Goal: Find specific page/section: Find specific page/section

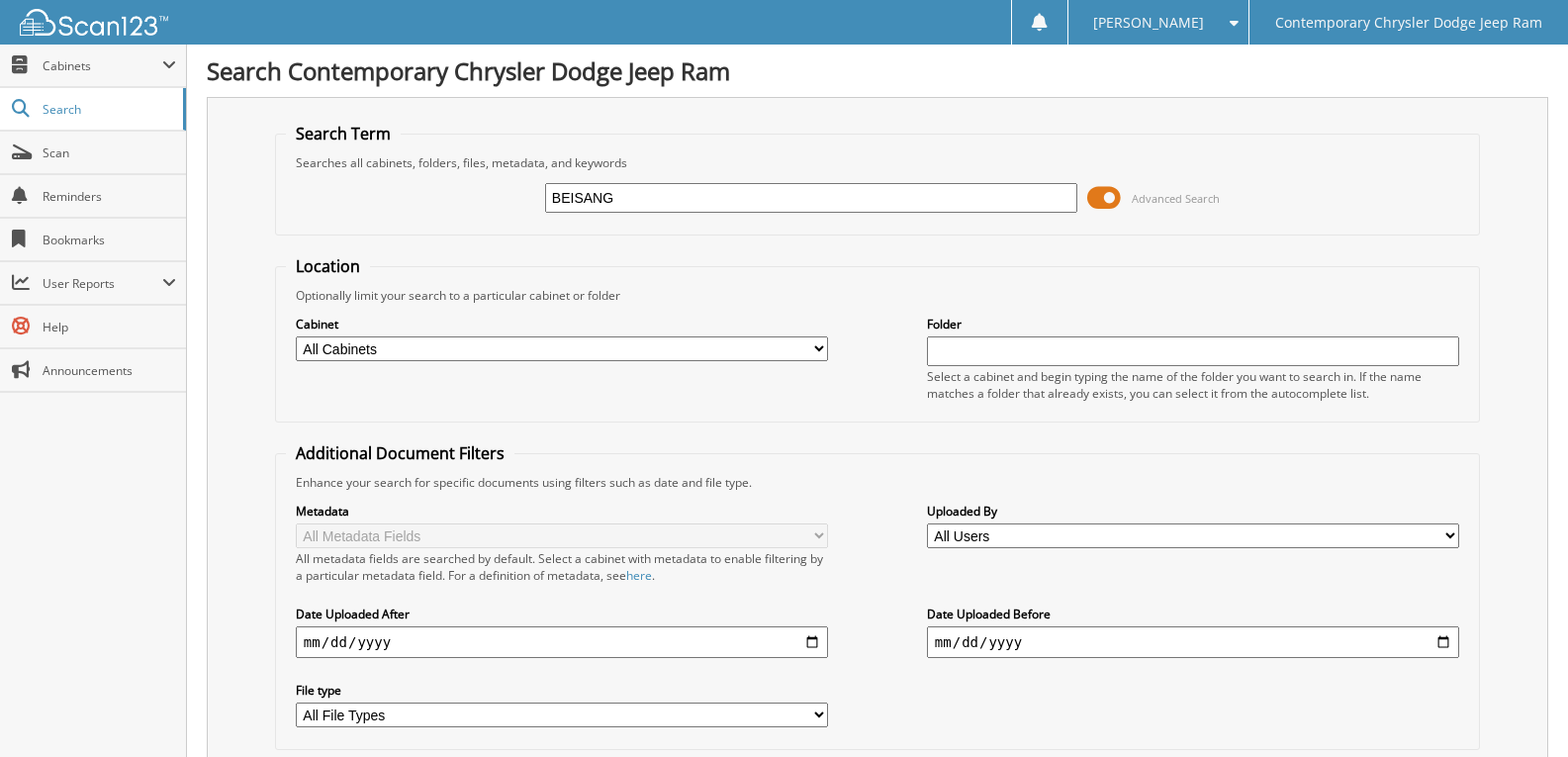
type input "BEISANG"
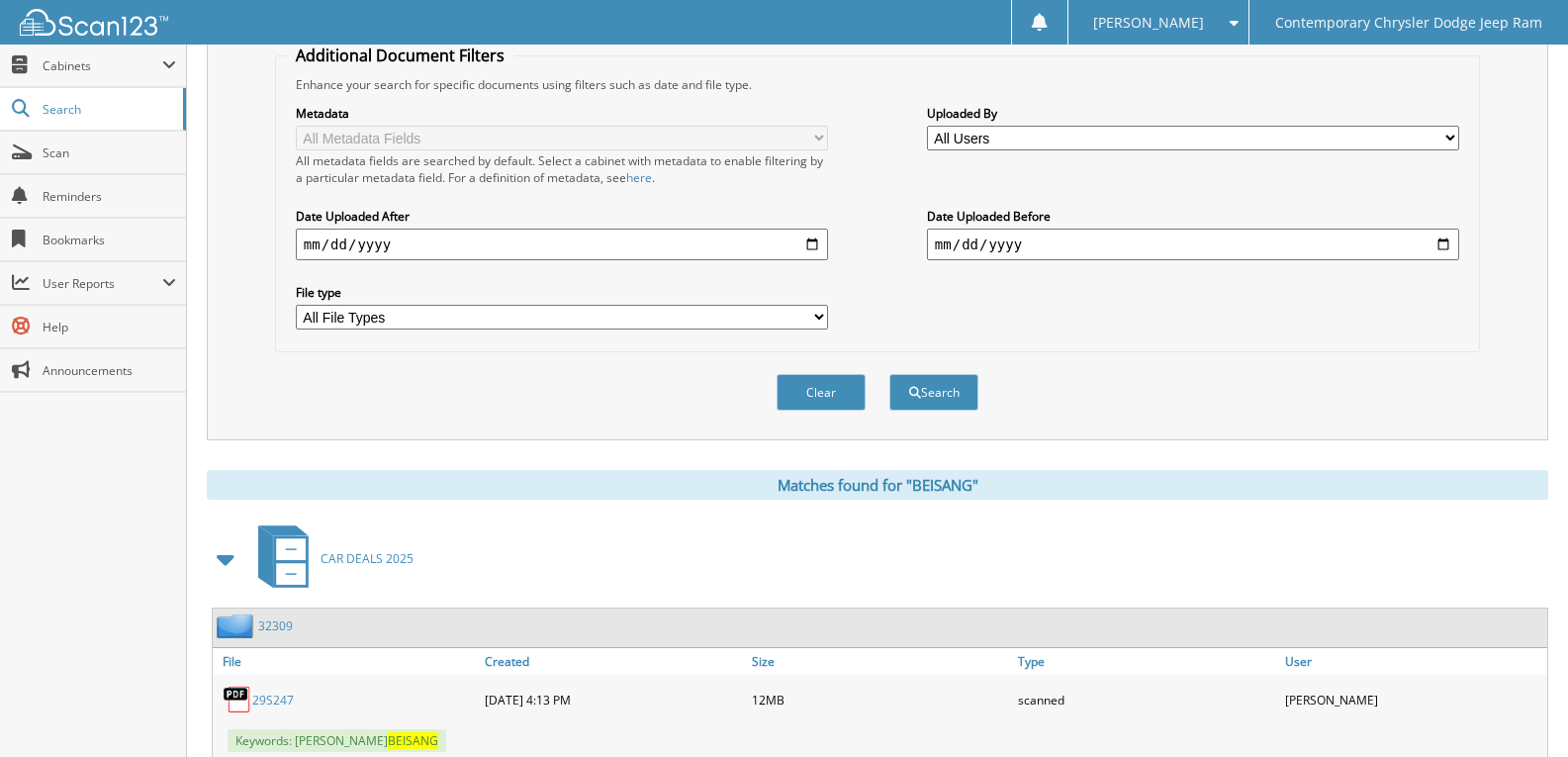
scroll to position [693, 0]
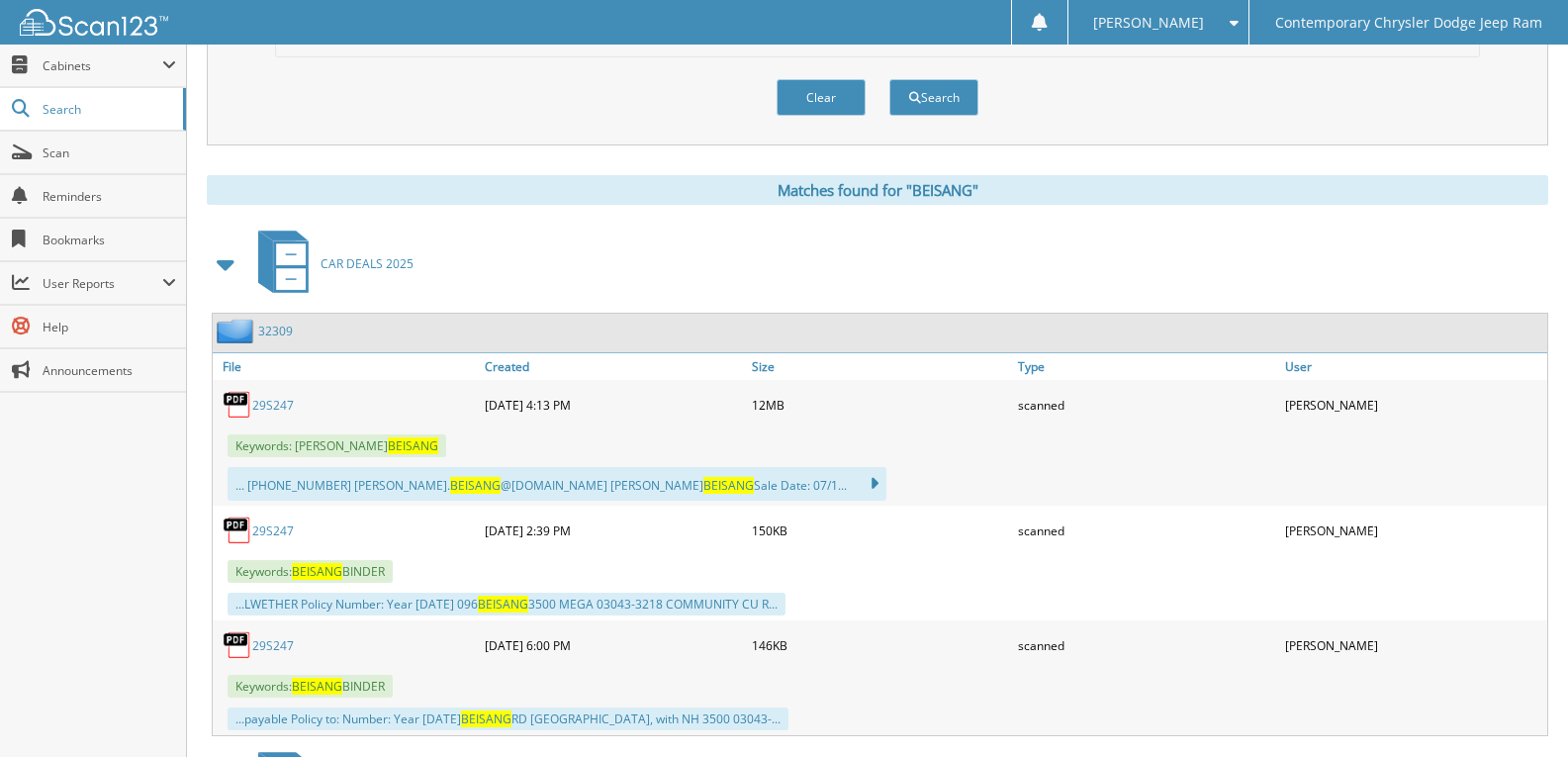
click at [285, 407] on link "29S247" at bounding box center [273, 405] width 42 height 17
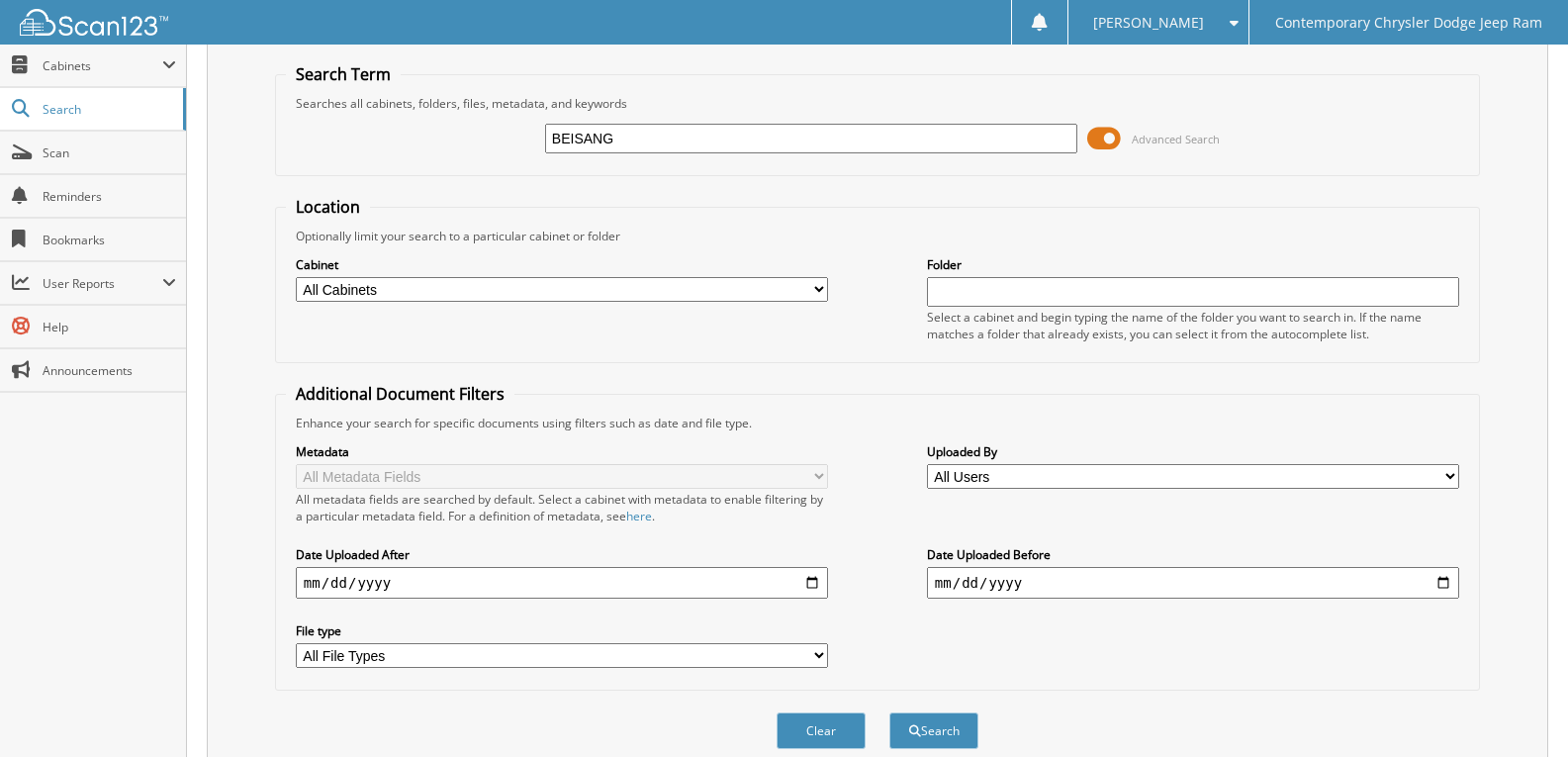
scroll to position [0, 0]
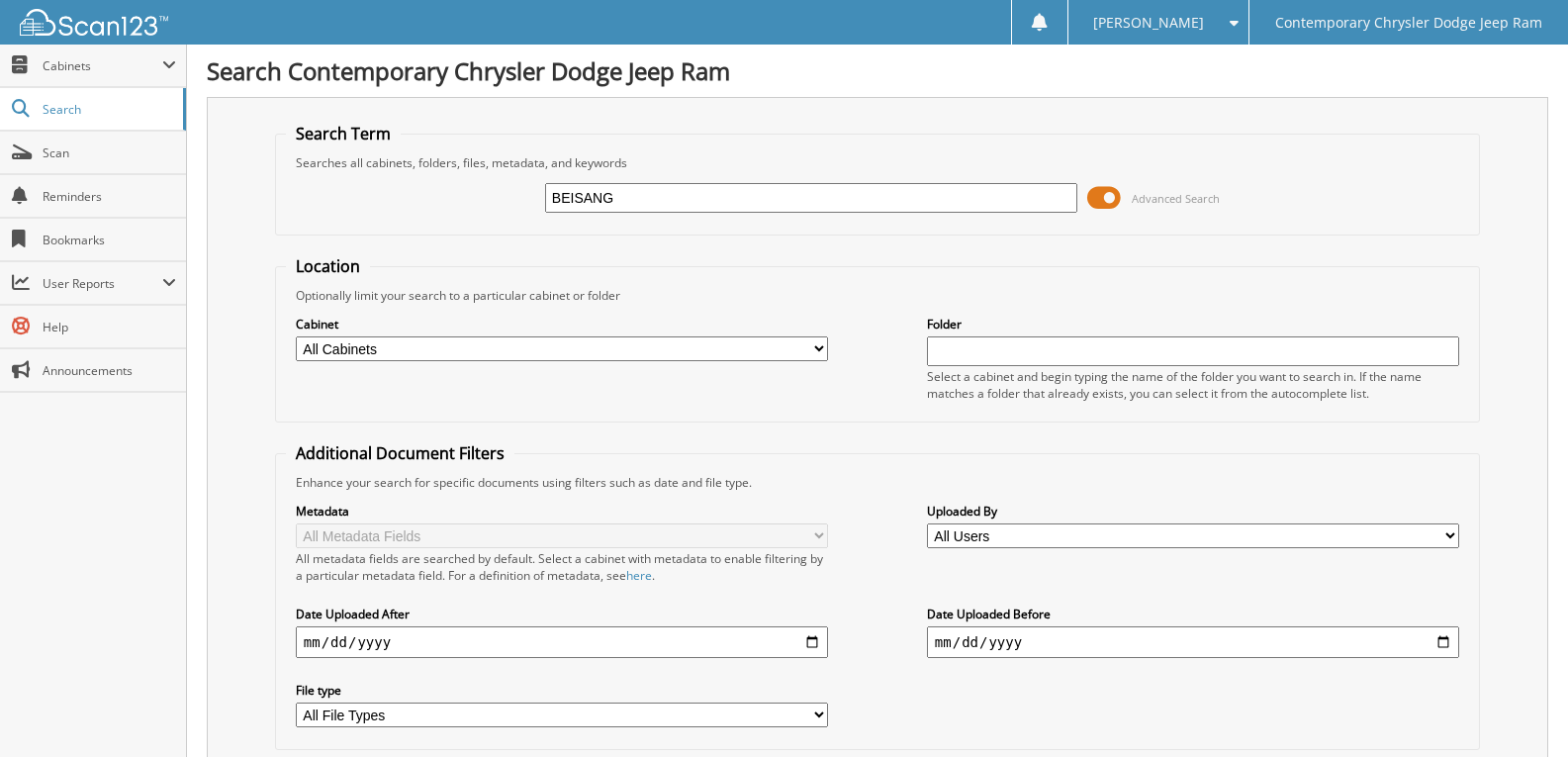
drag, startPoint x: 675, startPoint y: 202, endPoint x: 0, endPoint y: -86, distance: 733.9
type input "OYOLA"
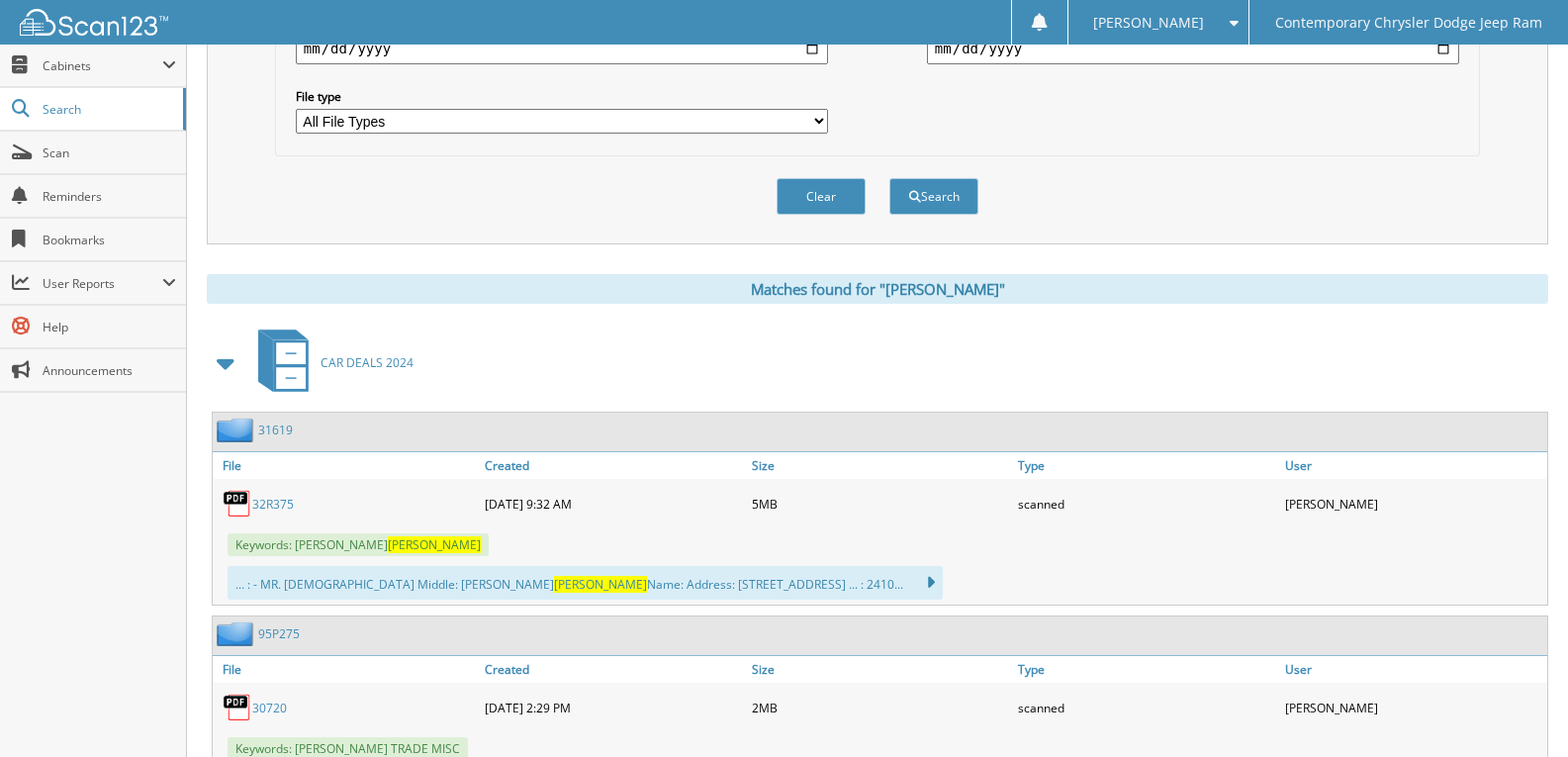
click at [284, 507] on link "32R375" at bounding box center [273, 504] width 42 height 17
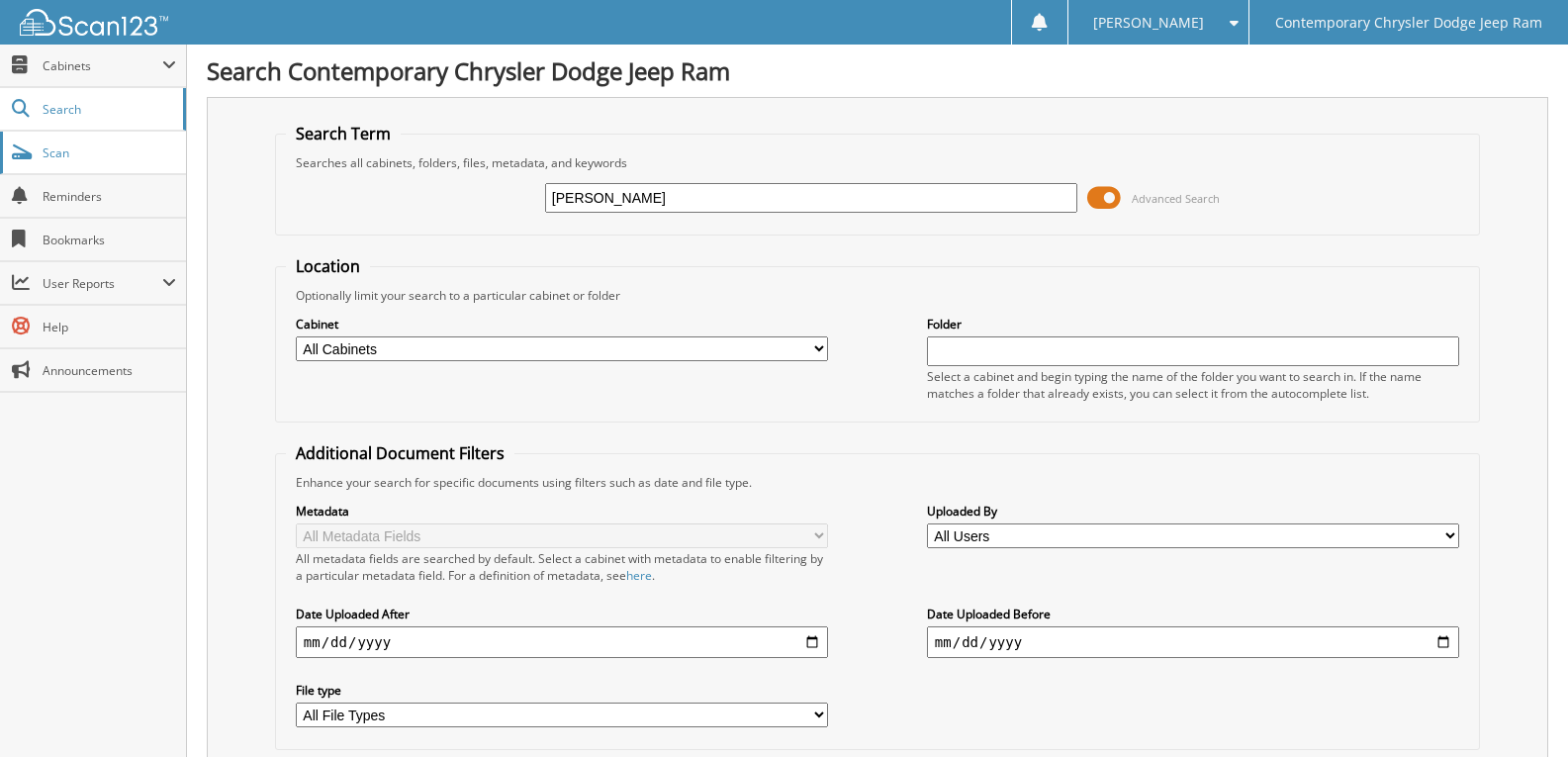
drag, startPoint x: 0, startPoint y: 162, endPoint x: 0, endPoint y: 179, distance: 17.0
type input "DAVIDS"
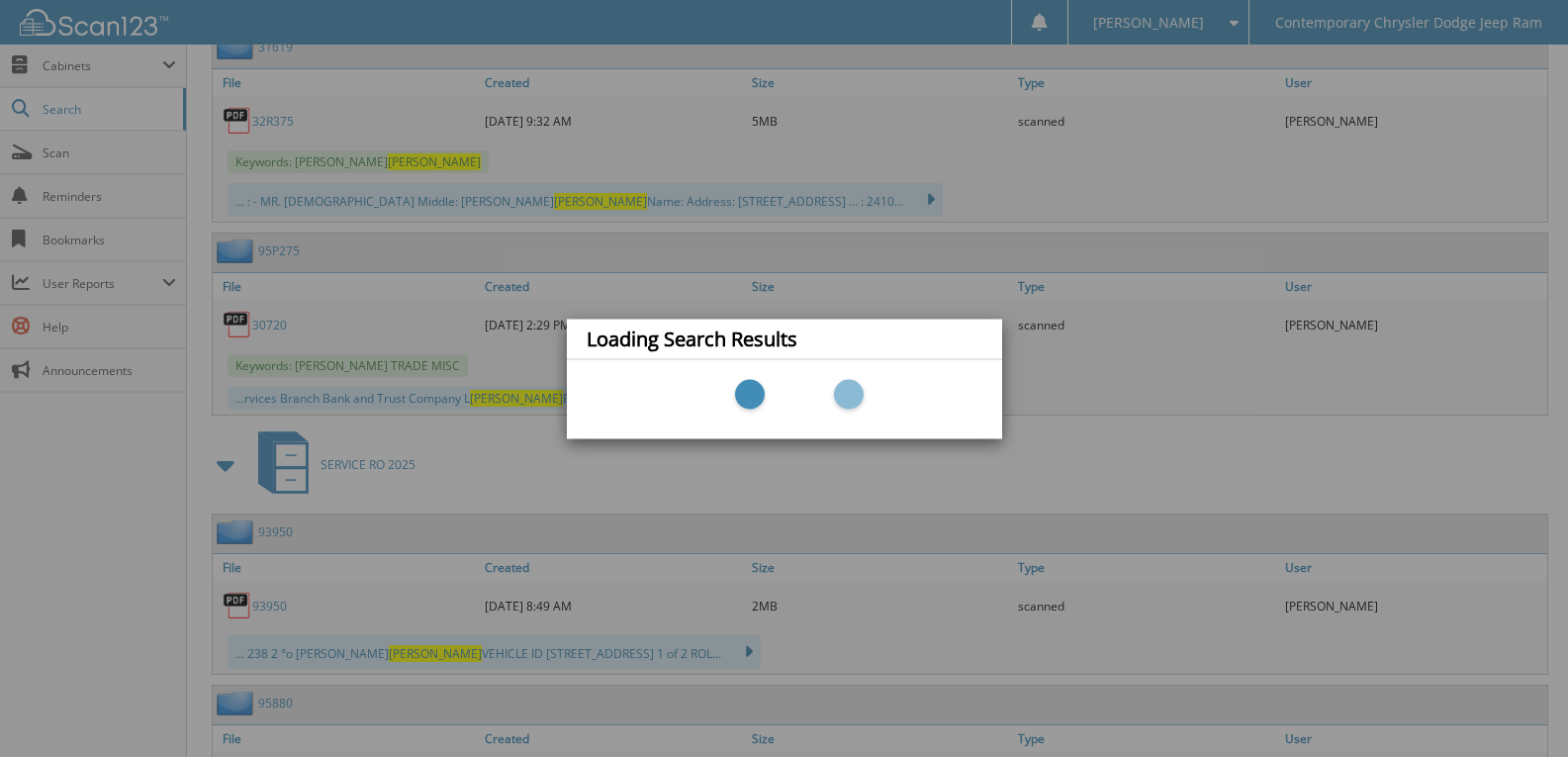
scroll to position [989, 0]
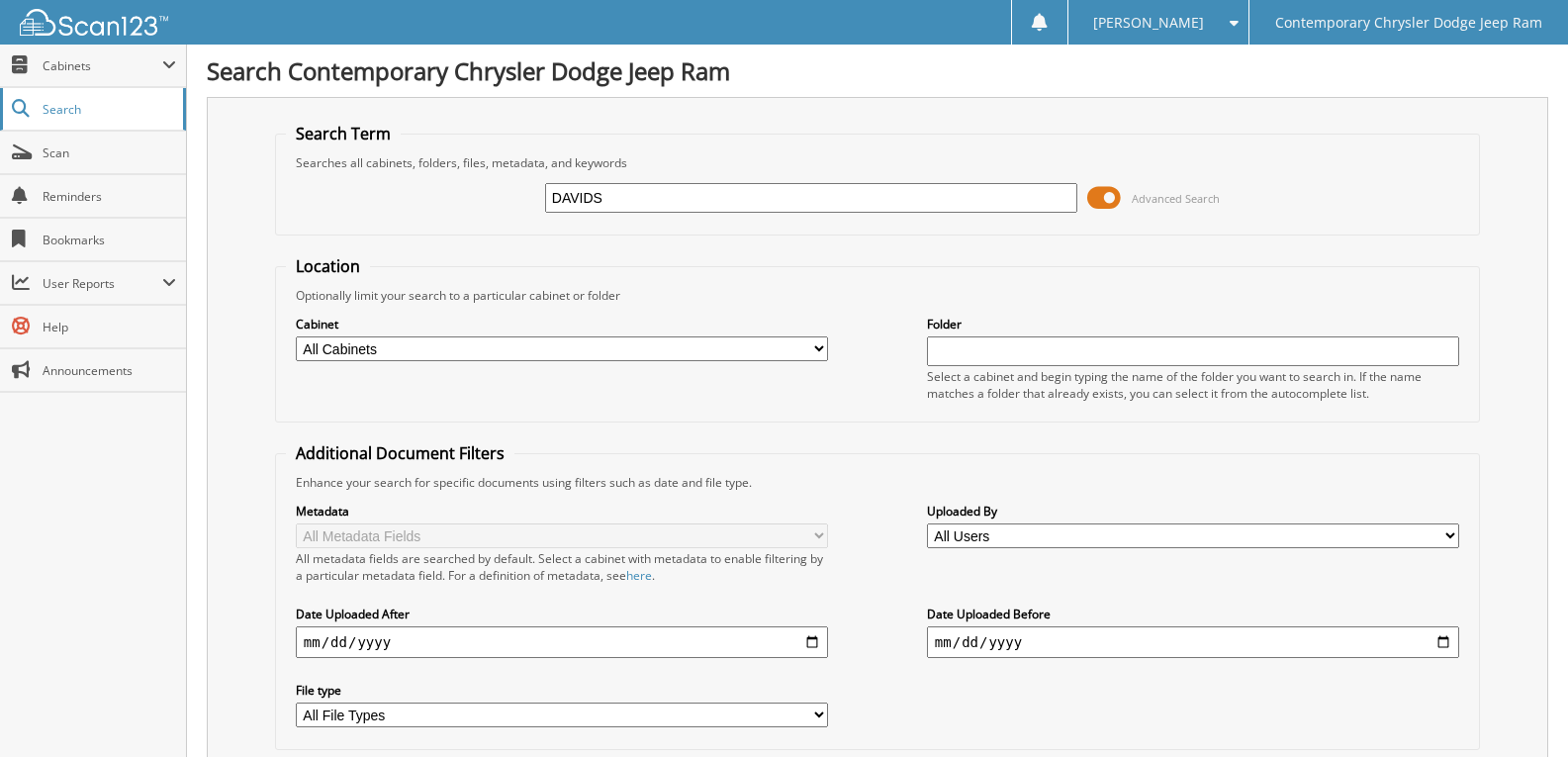
drag, startPoint x: 627, startPoint y: 199, endPoint x: 0, endPoint y: 111, distance: 633.1
type input "SEal"
drag, startPoint x: 456, startPoint y: 171, endPoint x: 0, endPoint y: 132, distance: 457.7
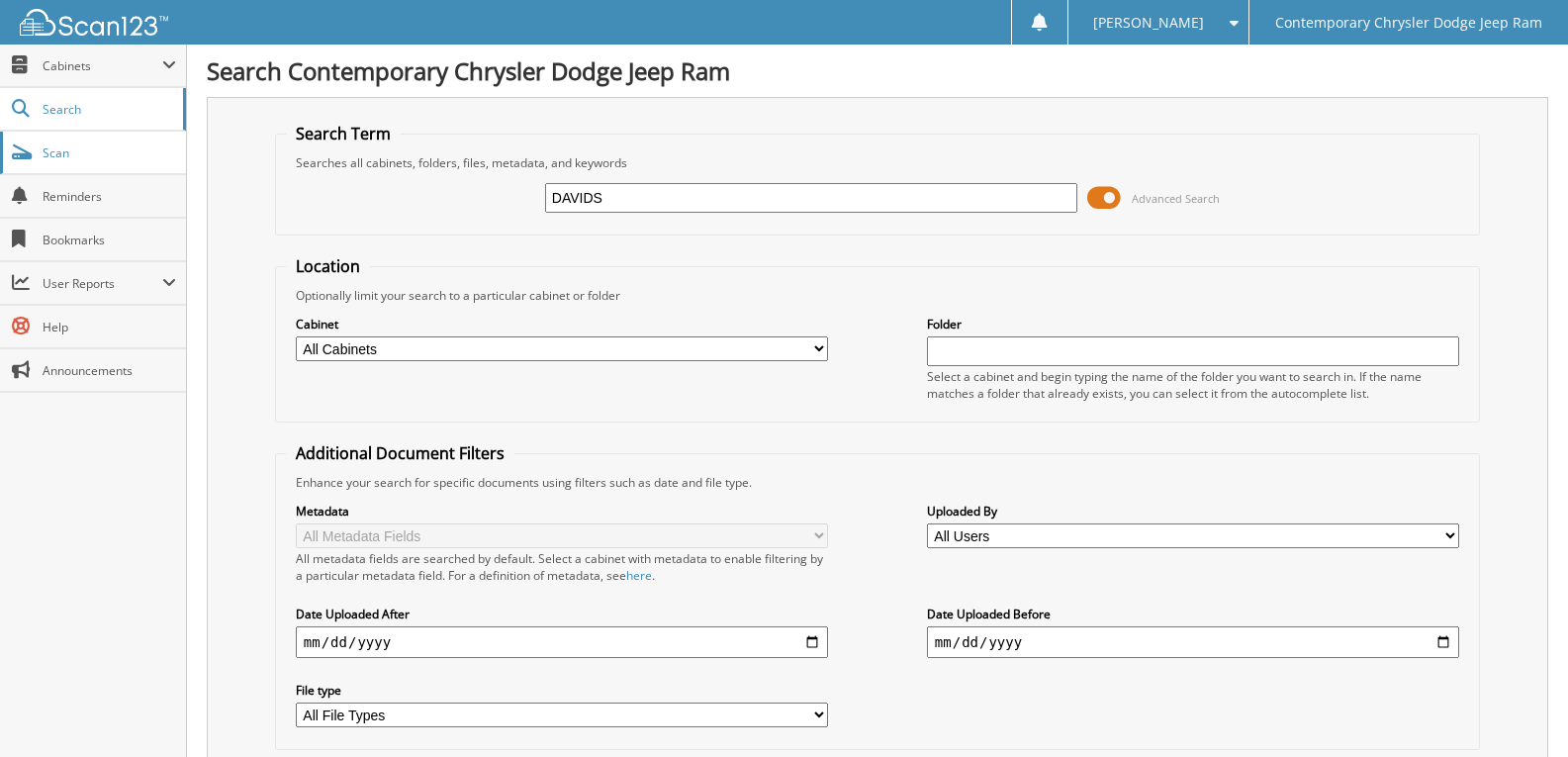
click at [409, 157] on fieldset "Search Term Searches all cabinets, folders, files, metadata, and keywords DAVID…" at bounding box center [877, 179] width 1205 height 113
type input "24s269"
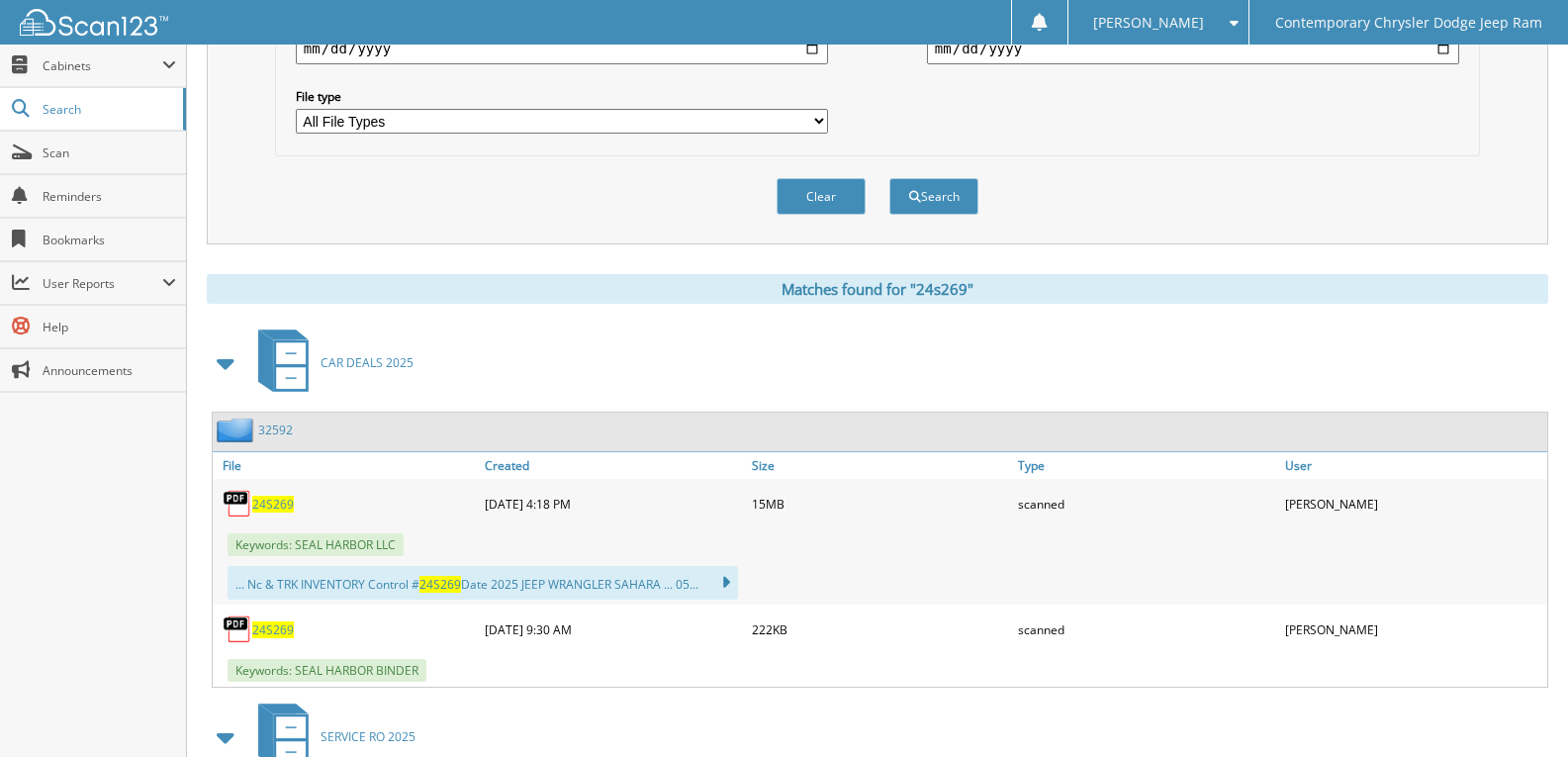
scroll to position [891, 0]
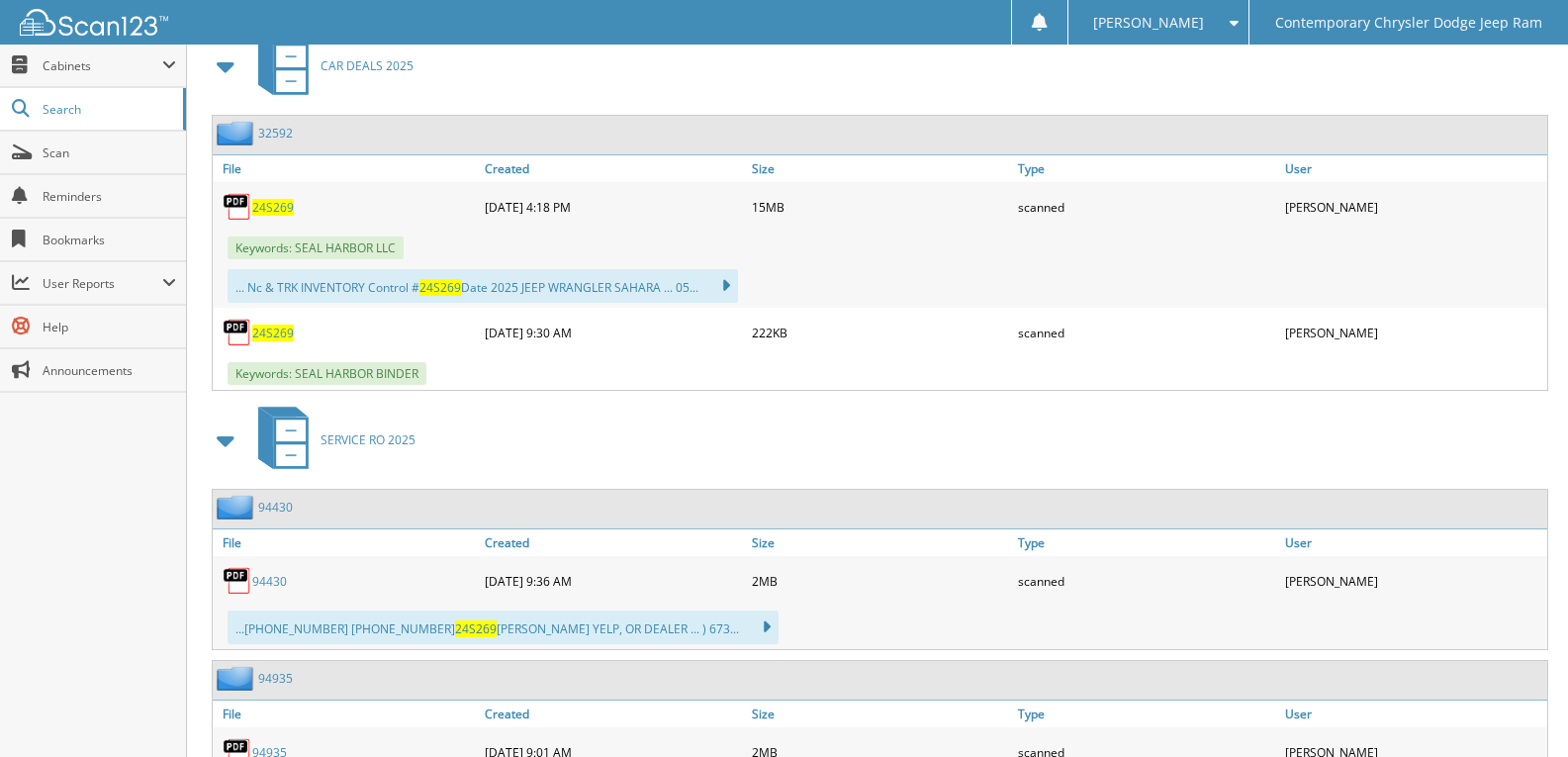
click at [261, 209] on span "24S269" at bounding box center [273, 206] width 42 height 17
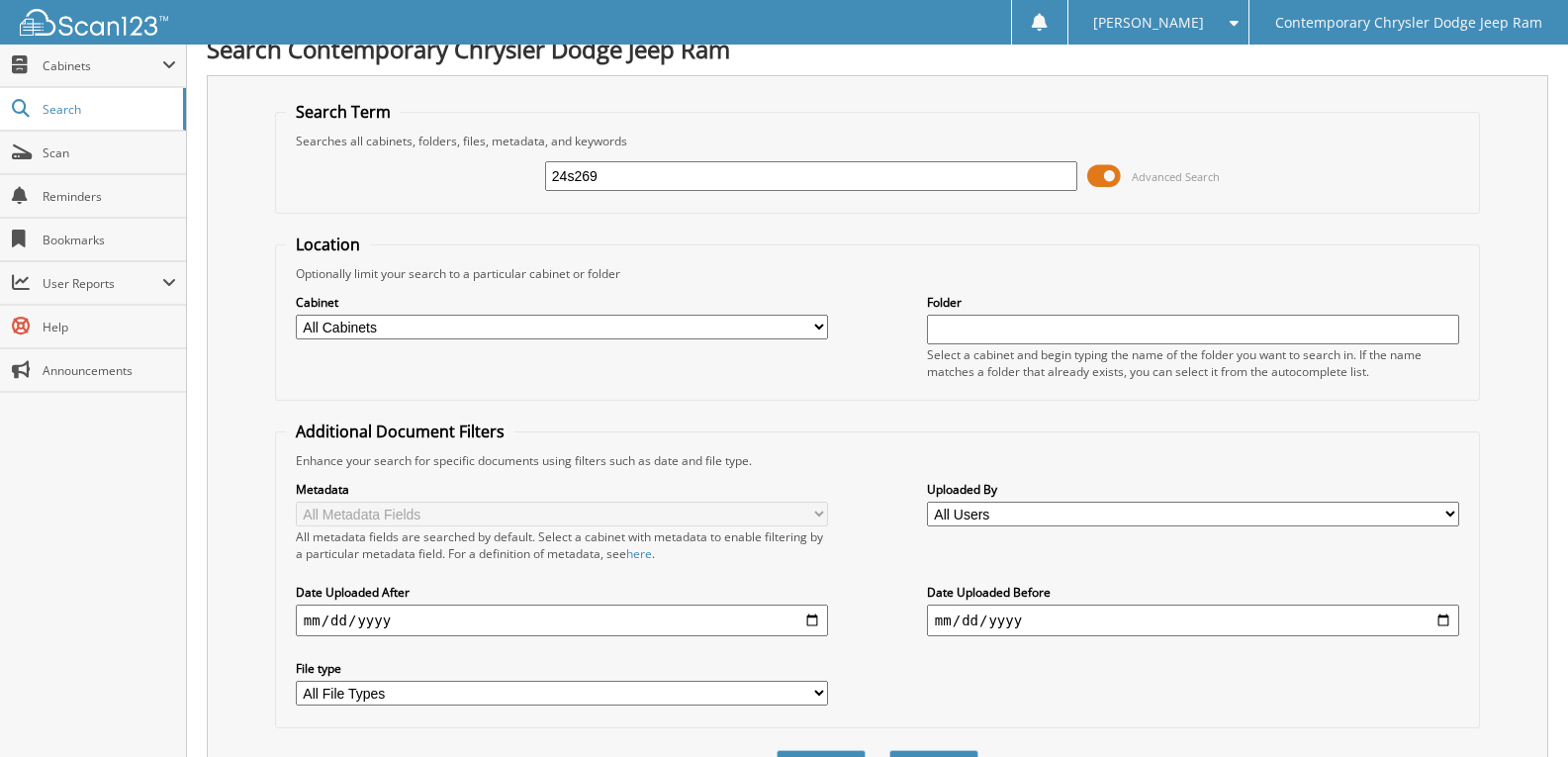
scroll to position [0, 0]
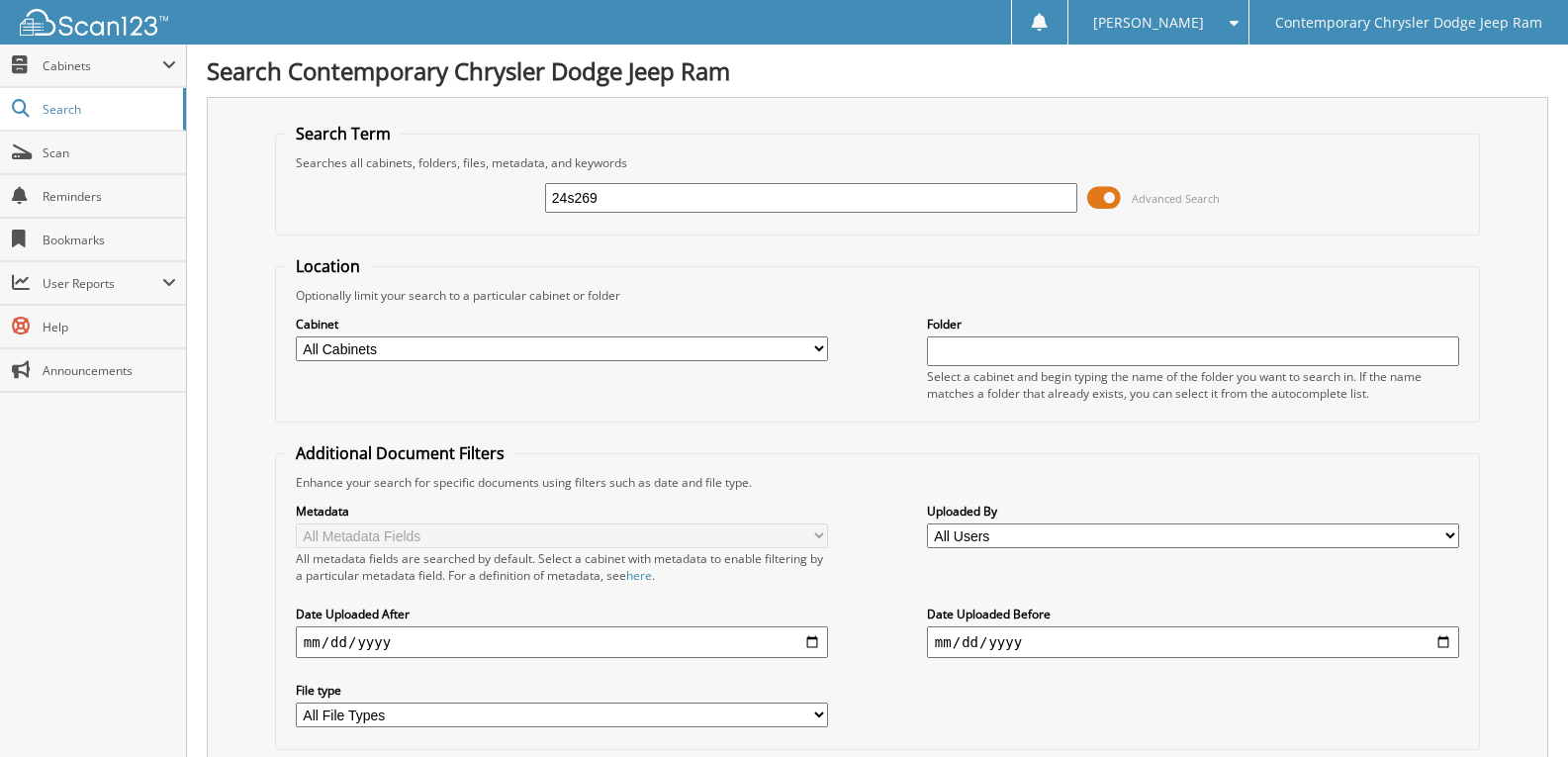
drag, startPoint x: 649, startPoint y: 194, endPoint x: 0, endPoint y: 5, distance: 676.0
type input "wheel"
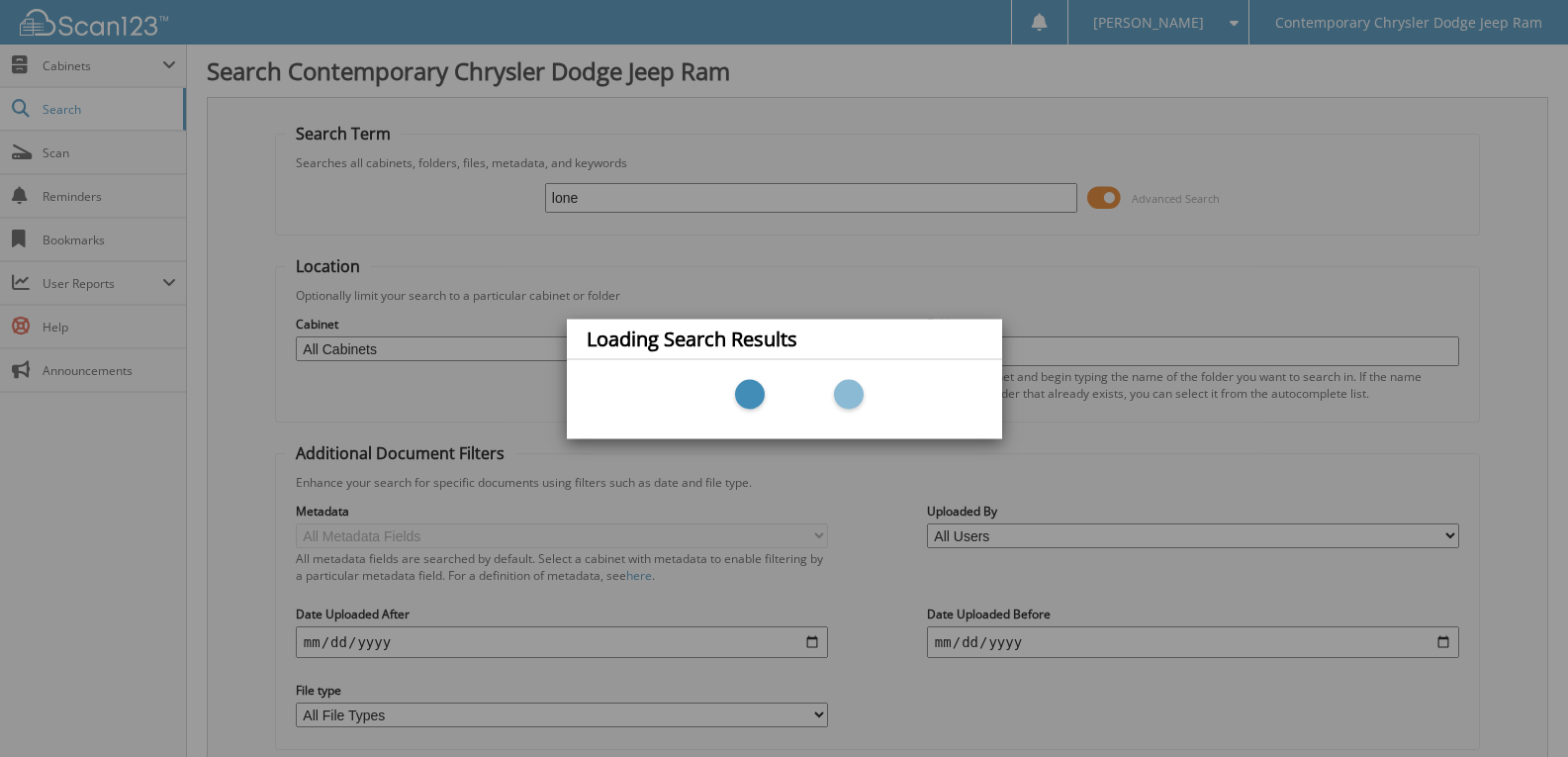
type input "lones"
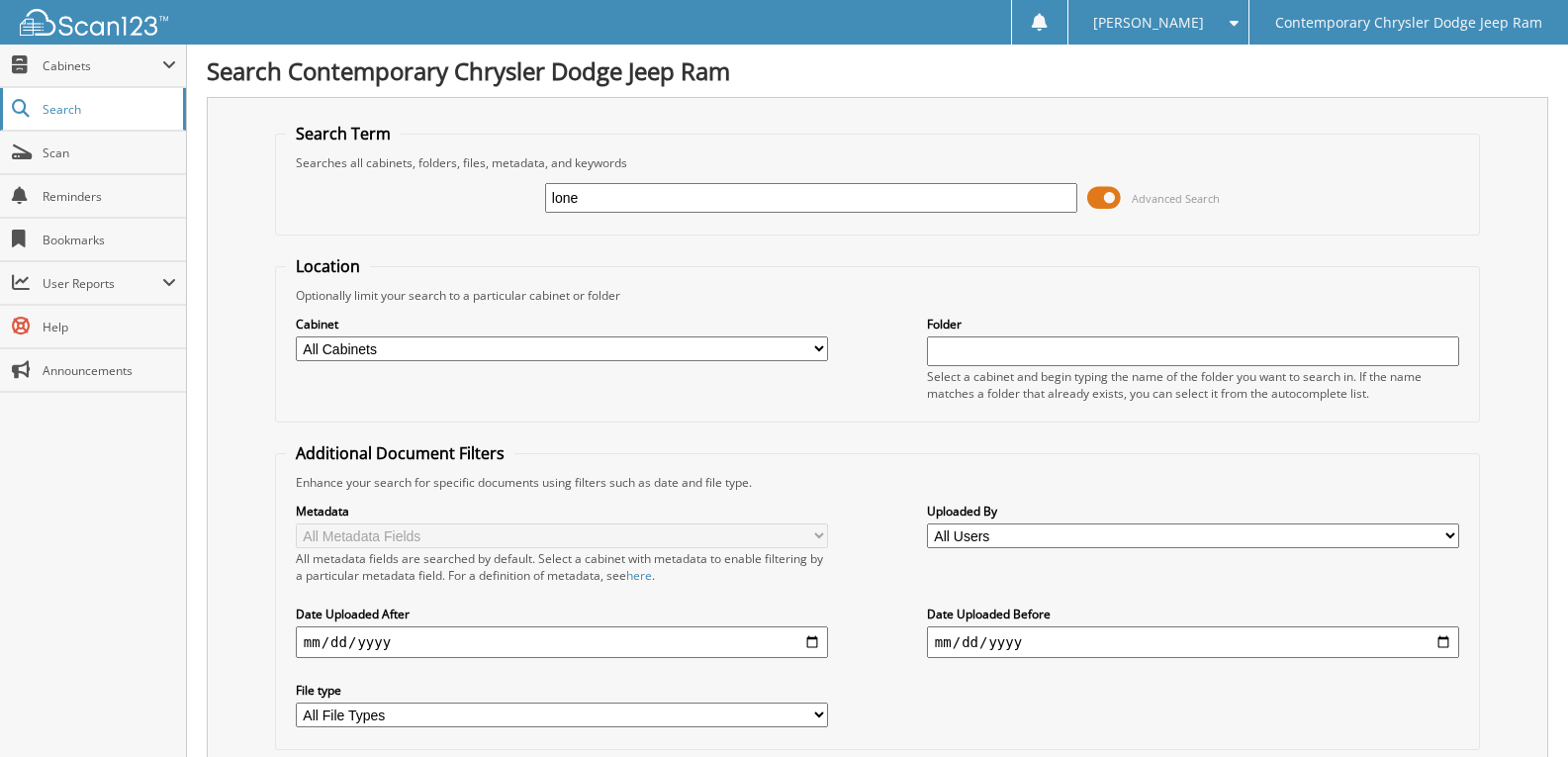
type input "31s144"
drag, startPoint x: 617, startPoint y: 194, endPoint x: 0, endPoint y: 91, distance: 625.5
click at [239, 227] on div "Search Term Searches all cabinets, folders, files, metadata, and keywords 31s14…" at bounding box center [877, 467] width 1342 height 741
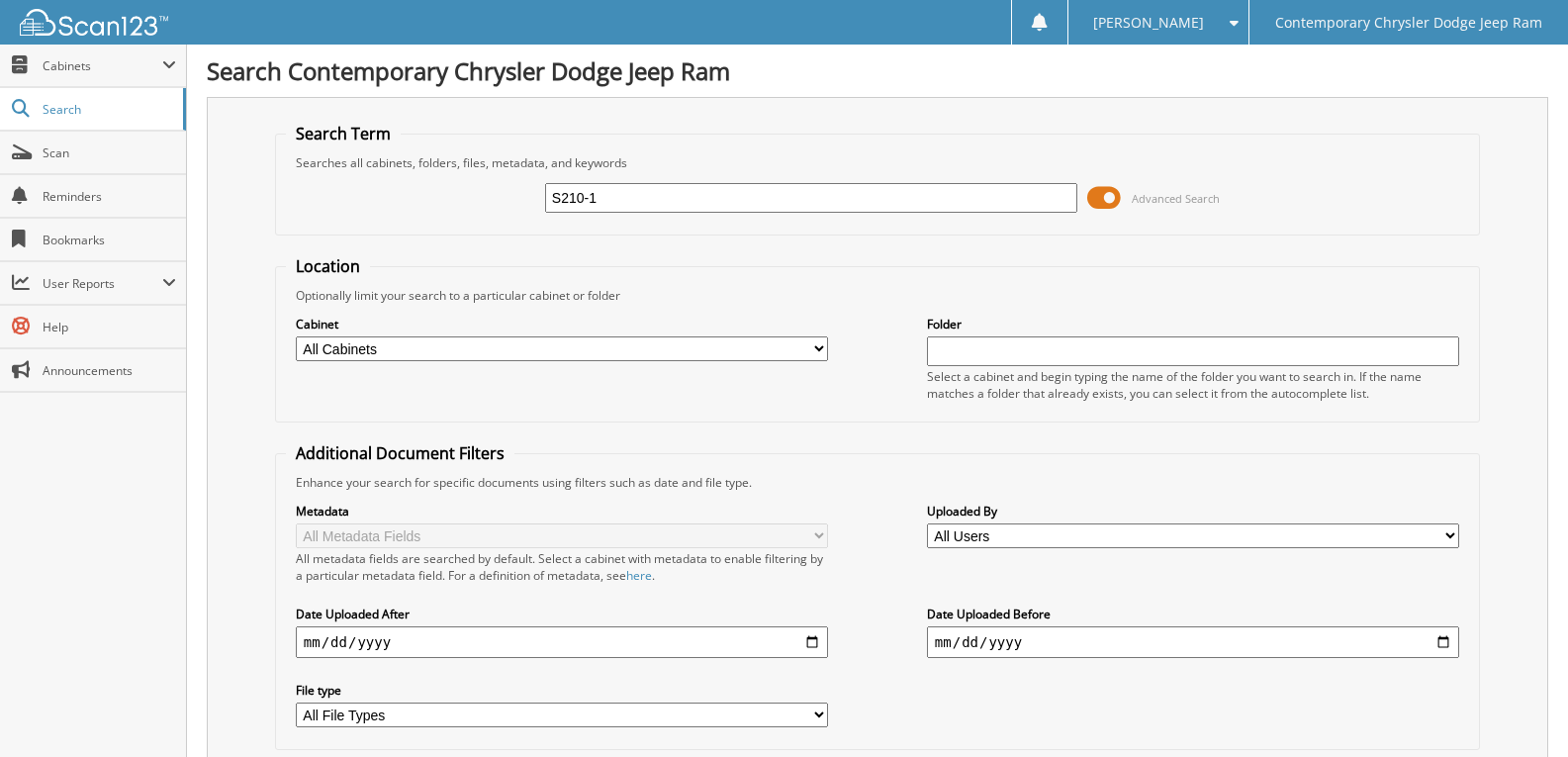
type input "S210-1"
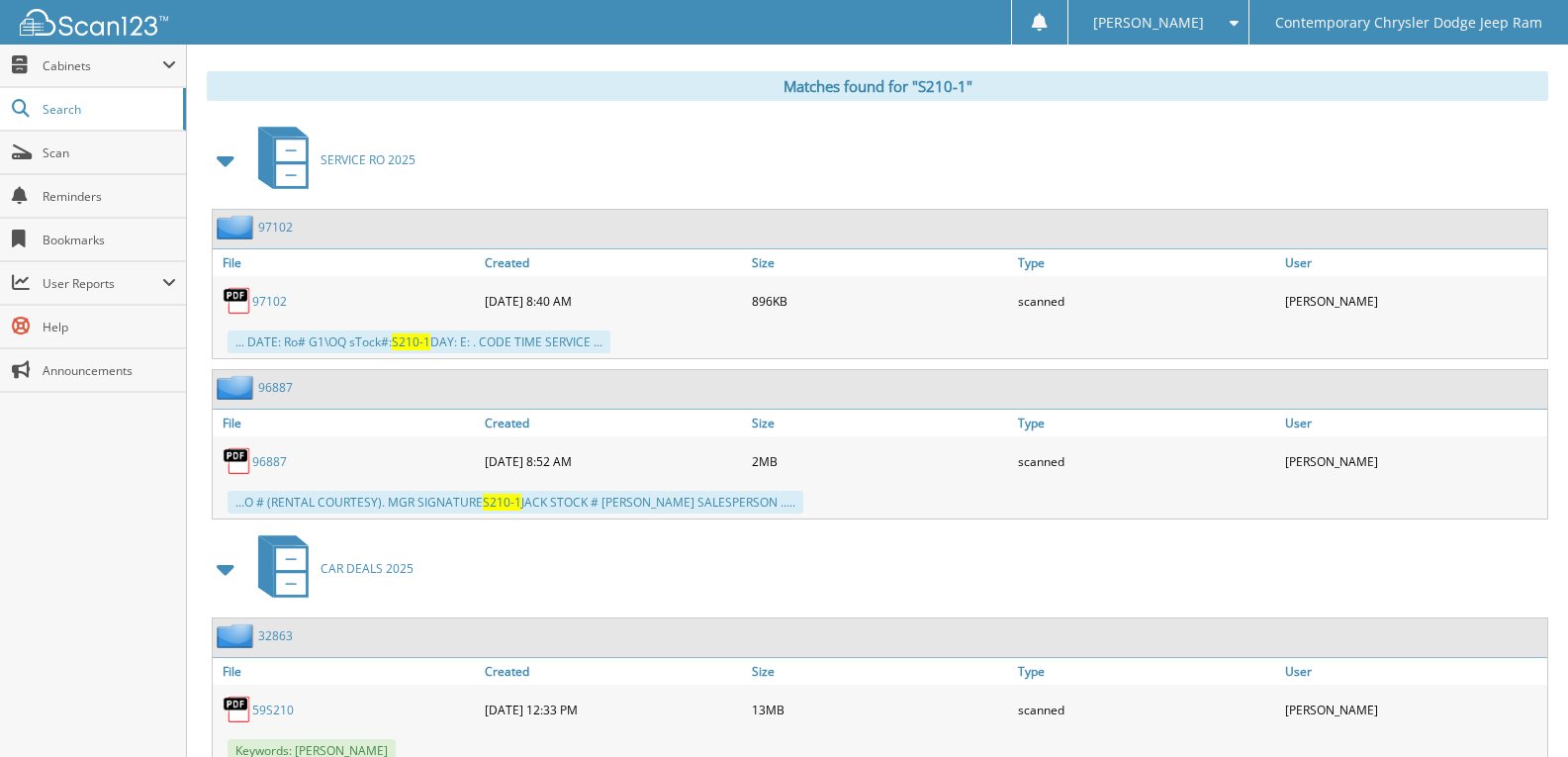
scroll to position [901, 0]
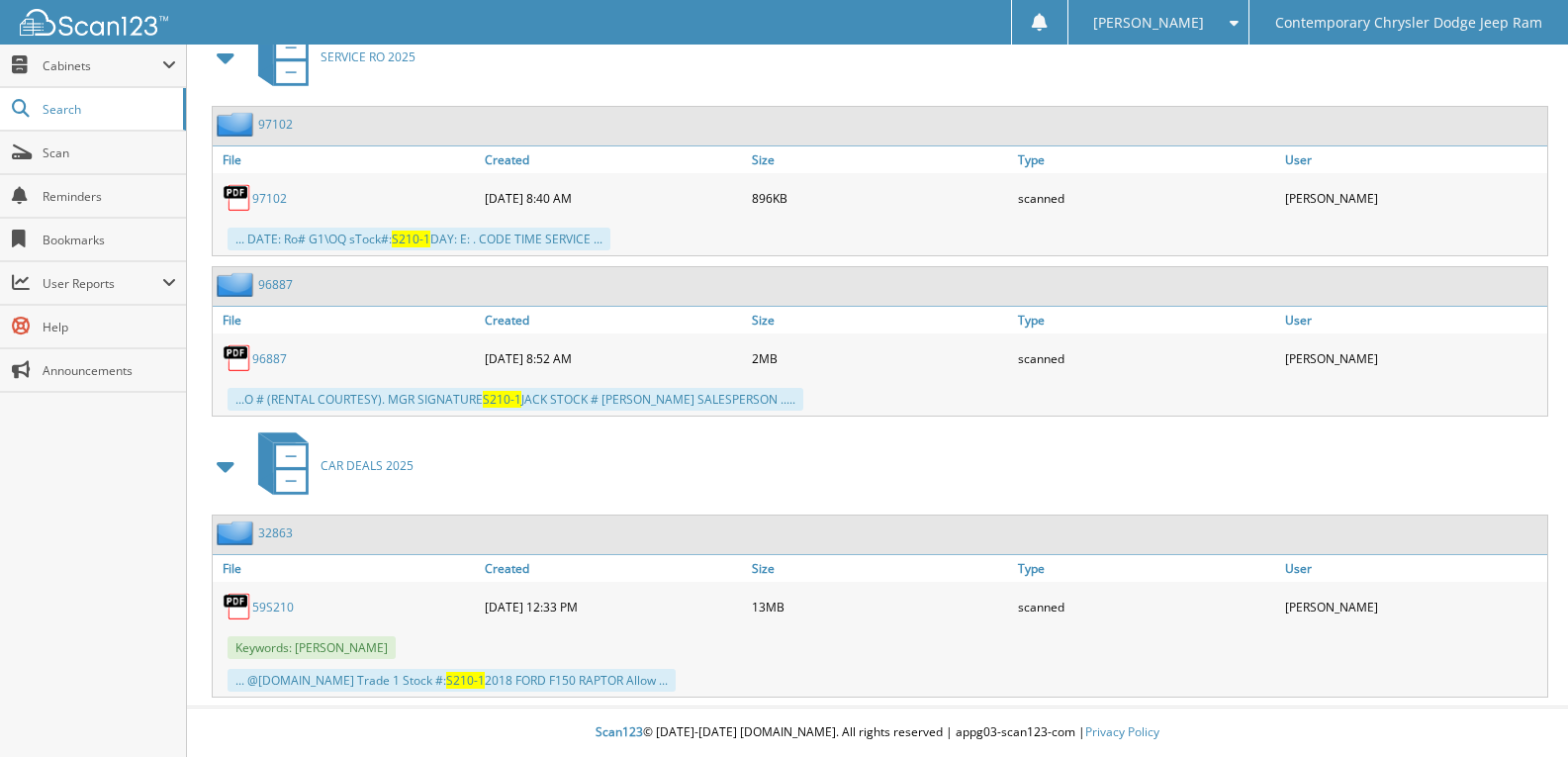
click at [268, 604] on link "59S210" at bounding box center [273, 606] width 42 height 17
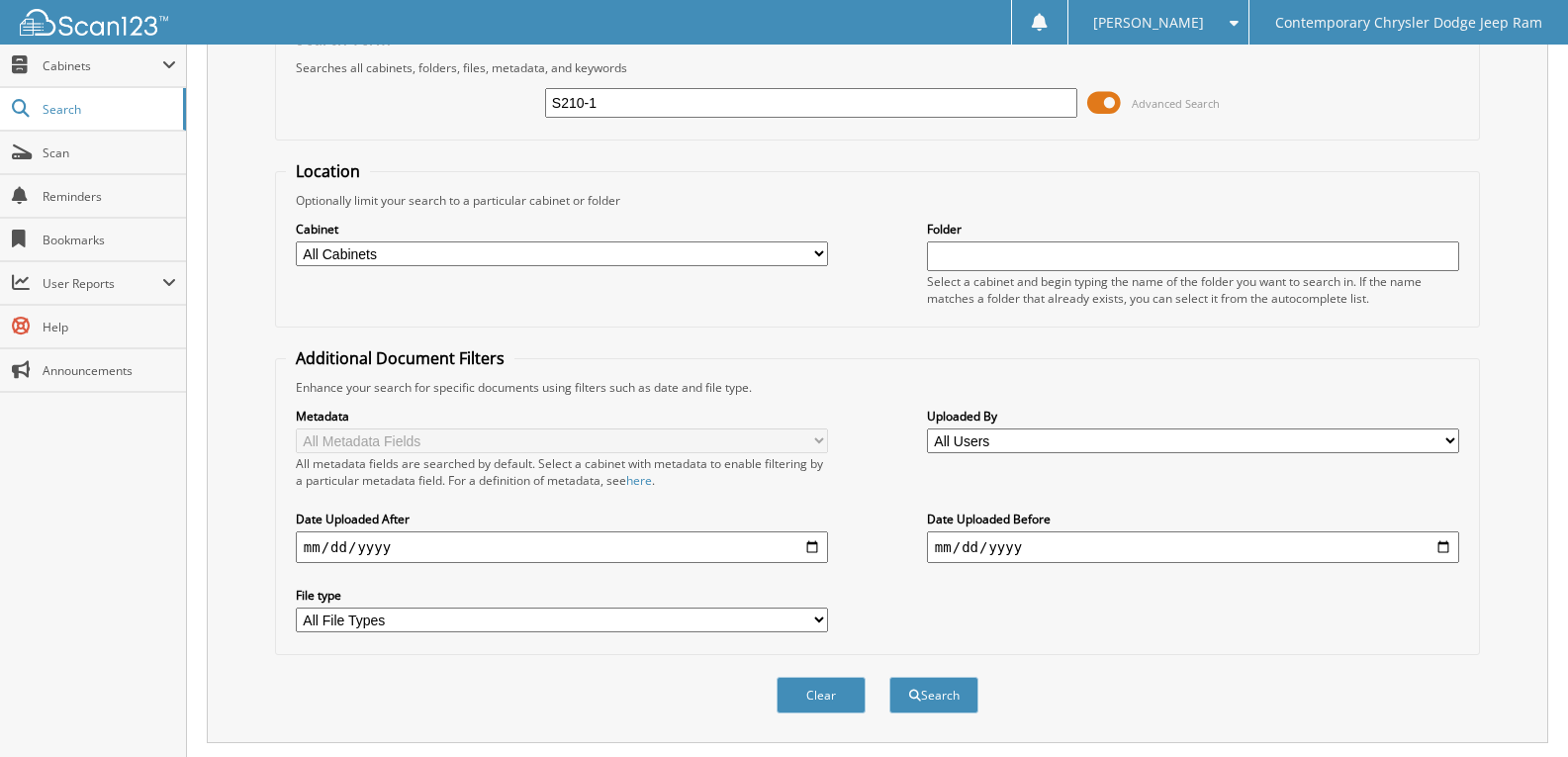
scroll to position [0, 0]
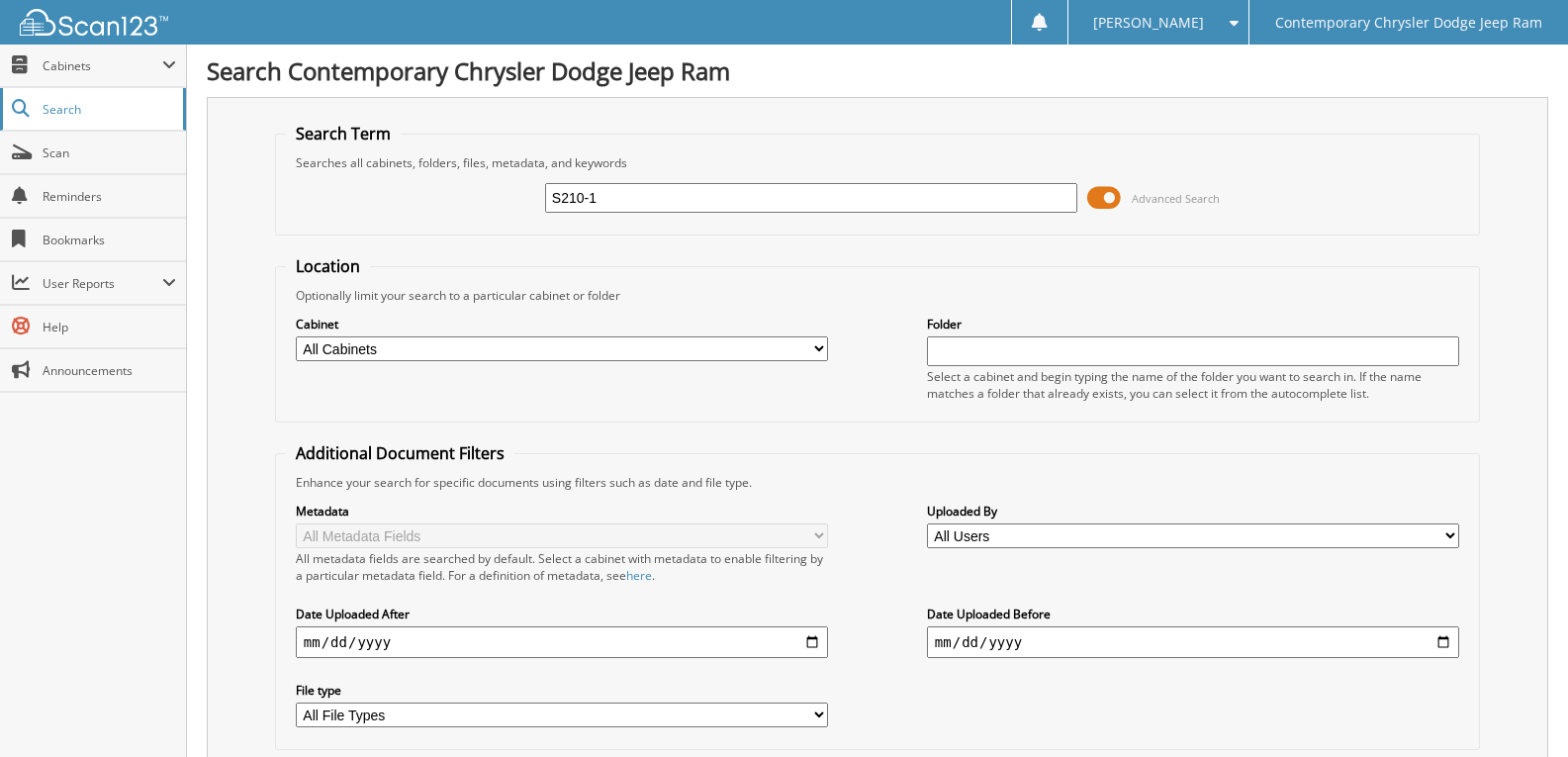
drag, startPoint x: 609, startPoint y: 202, endPoint x: 0, endPoint y: 96, distance: 618.2
type input "W"
type input "WHEEL"
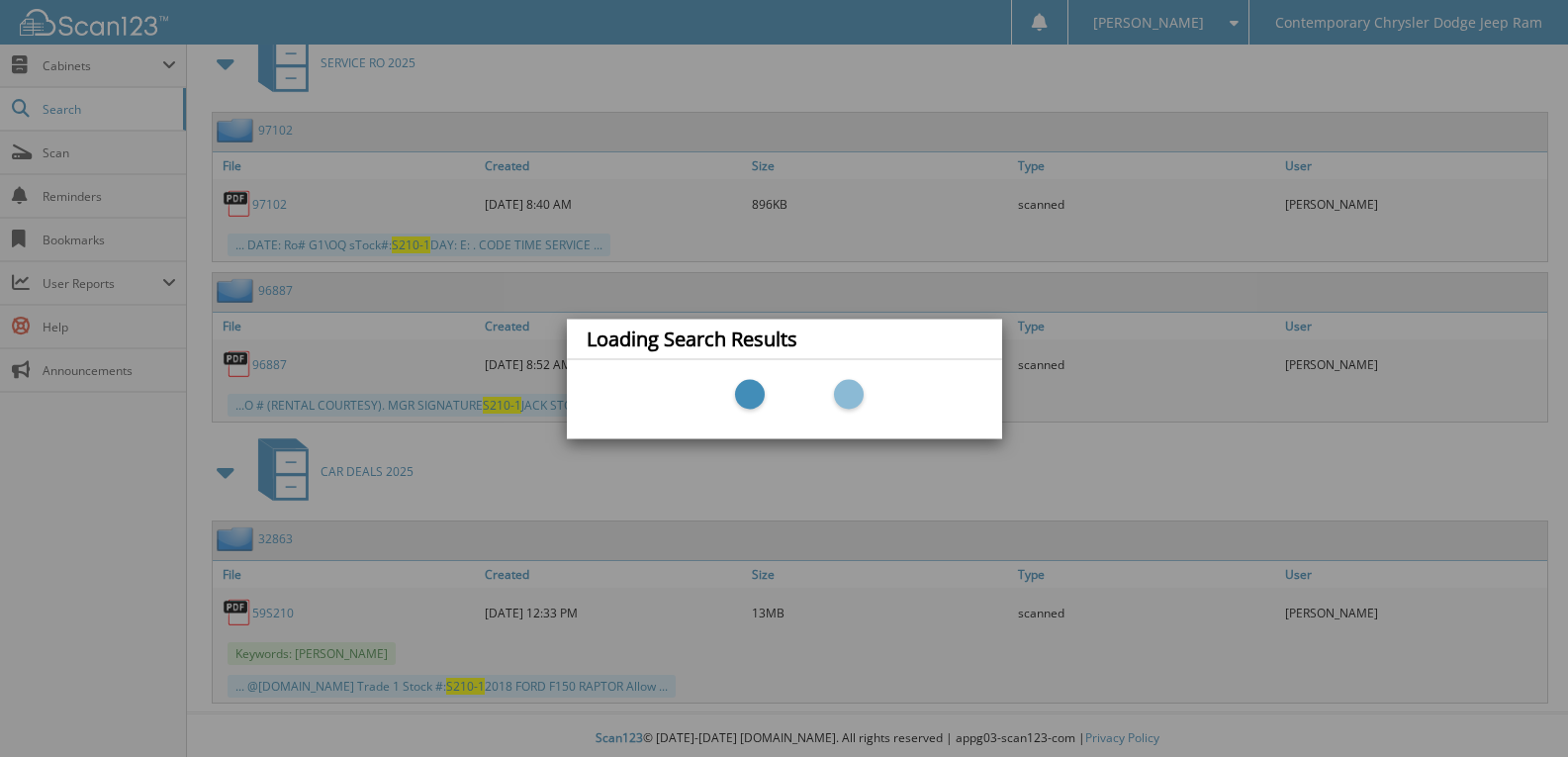
scroll to position [901, 0]
drag, startPoint x: 1417, startPoint y: 255, endPoint x: 1325, endPoint y: 246, distance: 92.4
click at [1417, 255] on div "Loading Search Results" at bounding box center [784, 378] width 1568 height 757
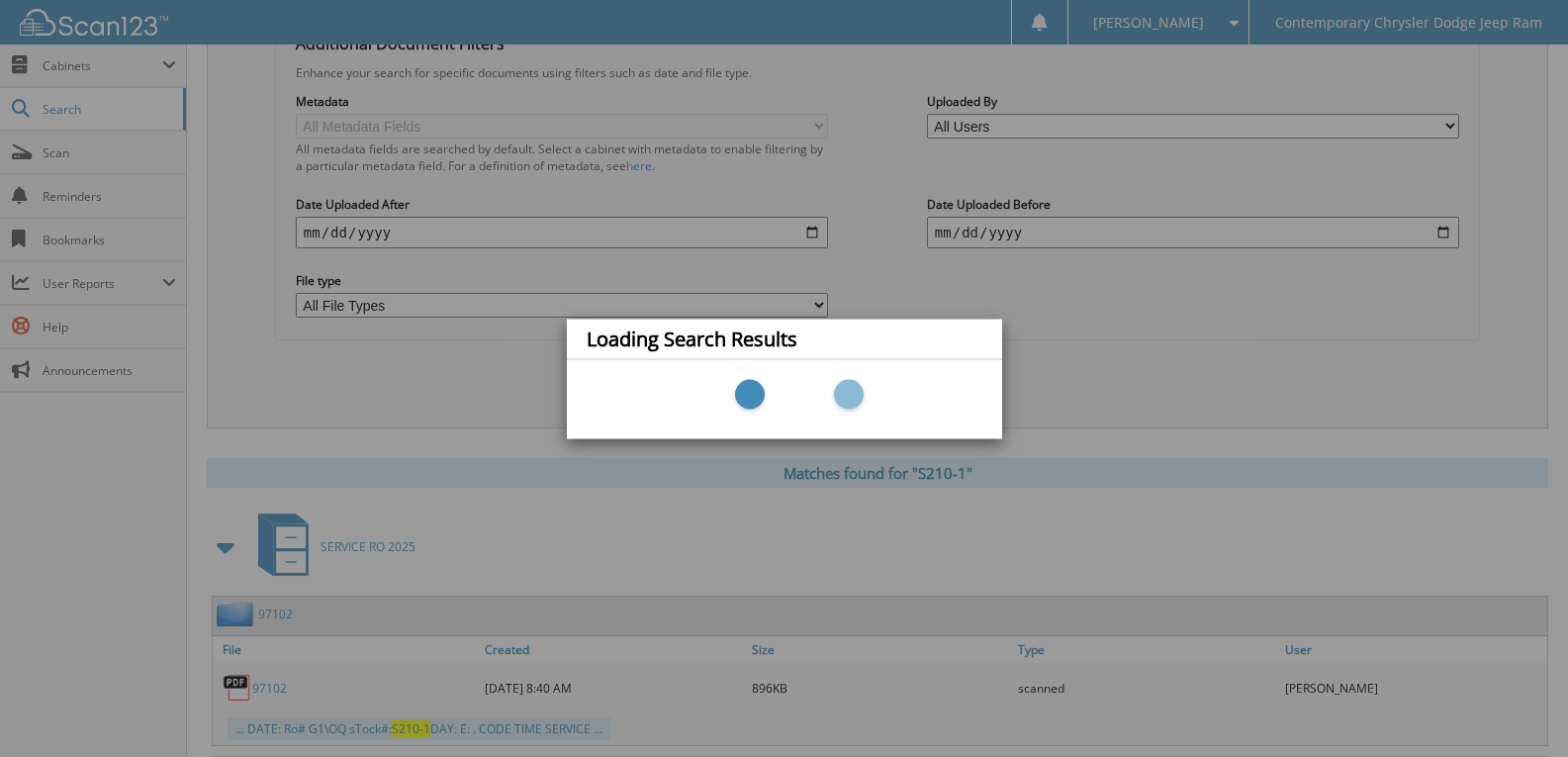
scroll to position [207, 0]
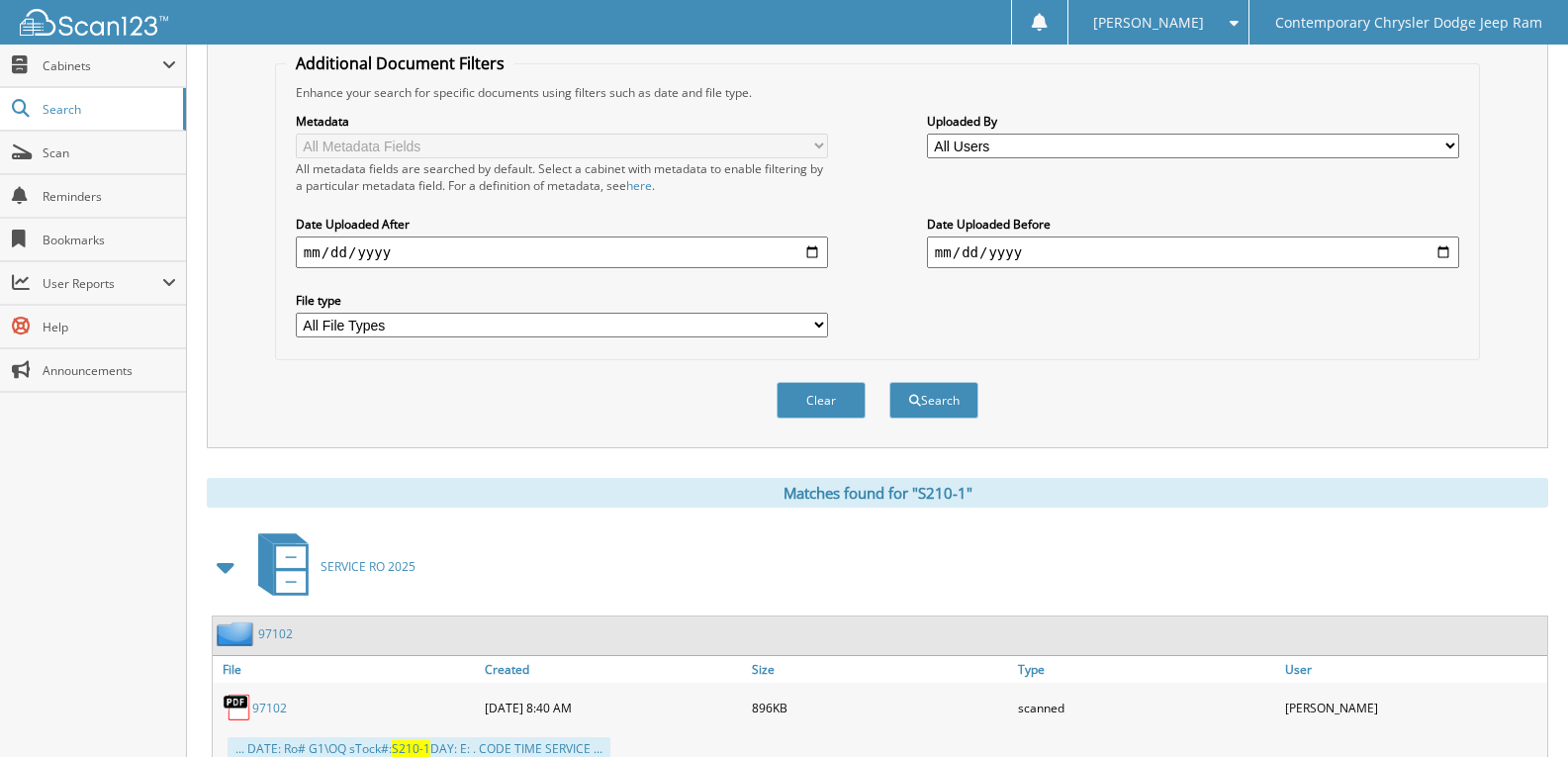
scroll to position [109, 0]
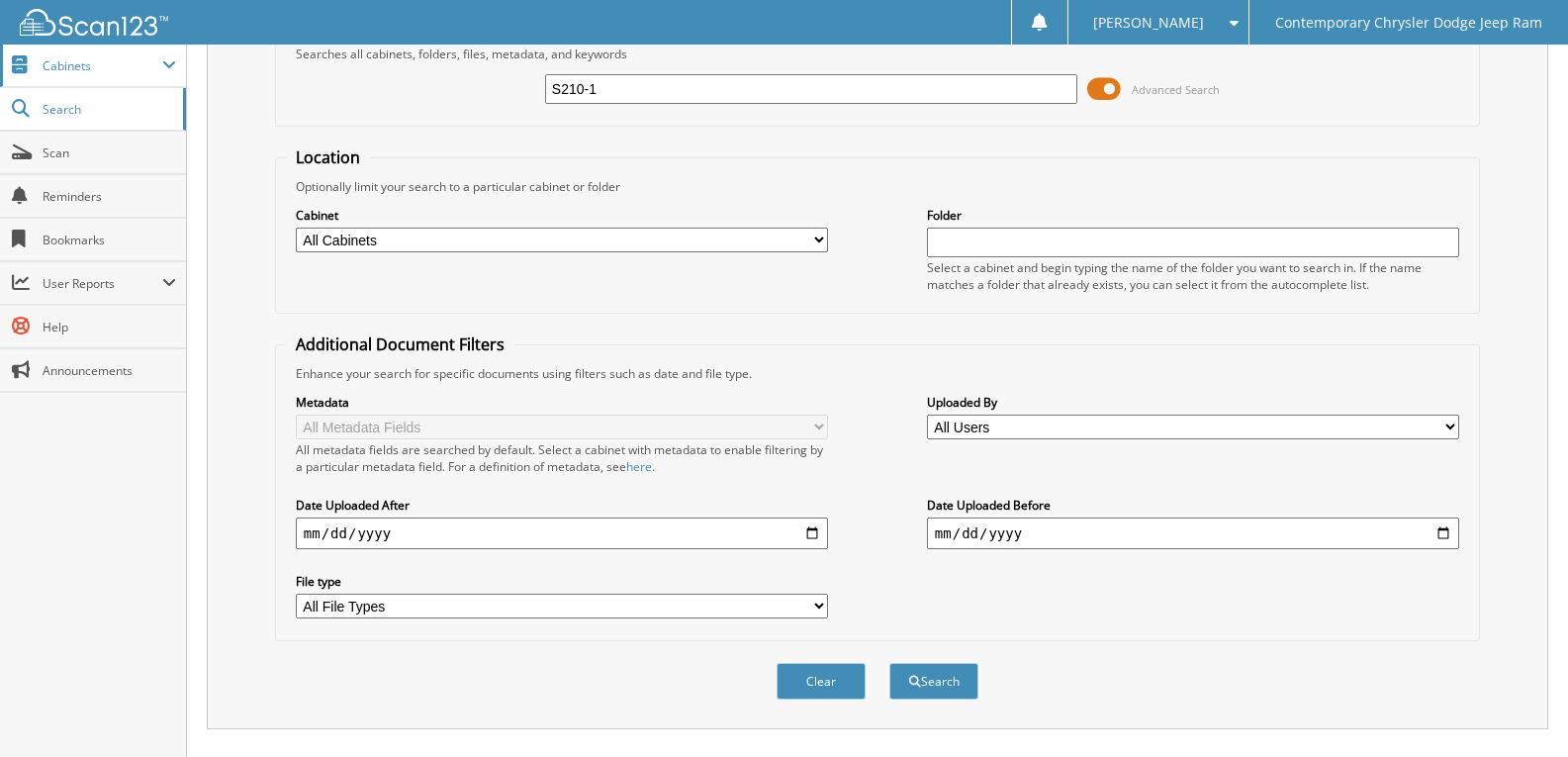
click at [75, 78] on span "Cabinets" at bounding box center [93, 66] width 186 height 43
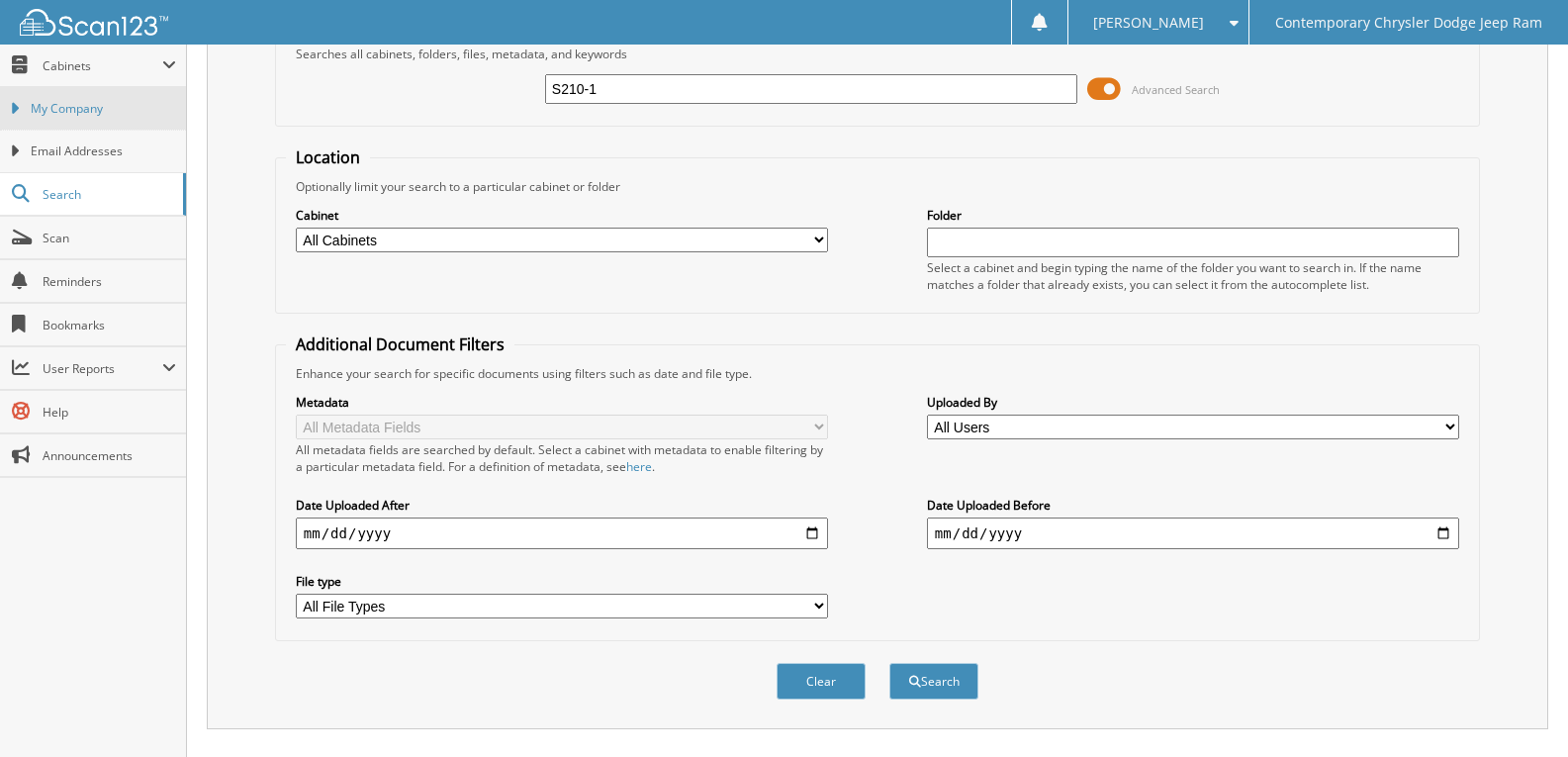
click at [111, 107] on span "My Company" at bounding box center [104, 109] width 146 height 18
